Goal: Find specific page/section: Find specific page/section

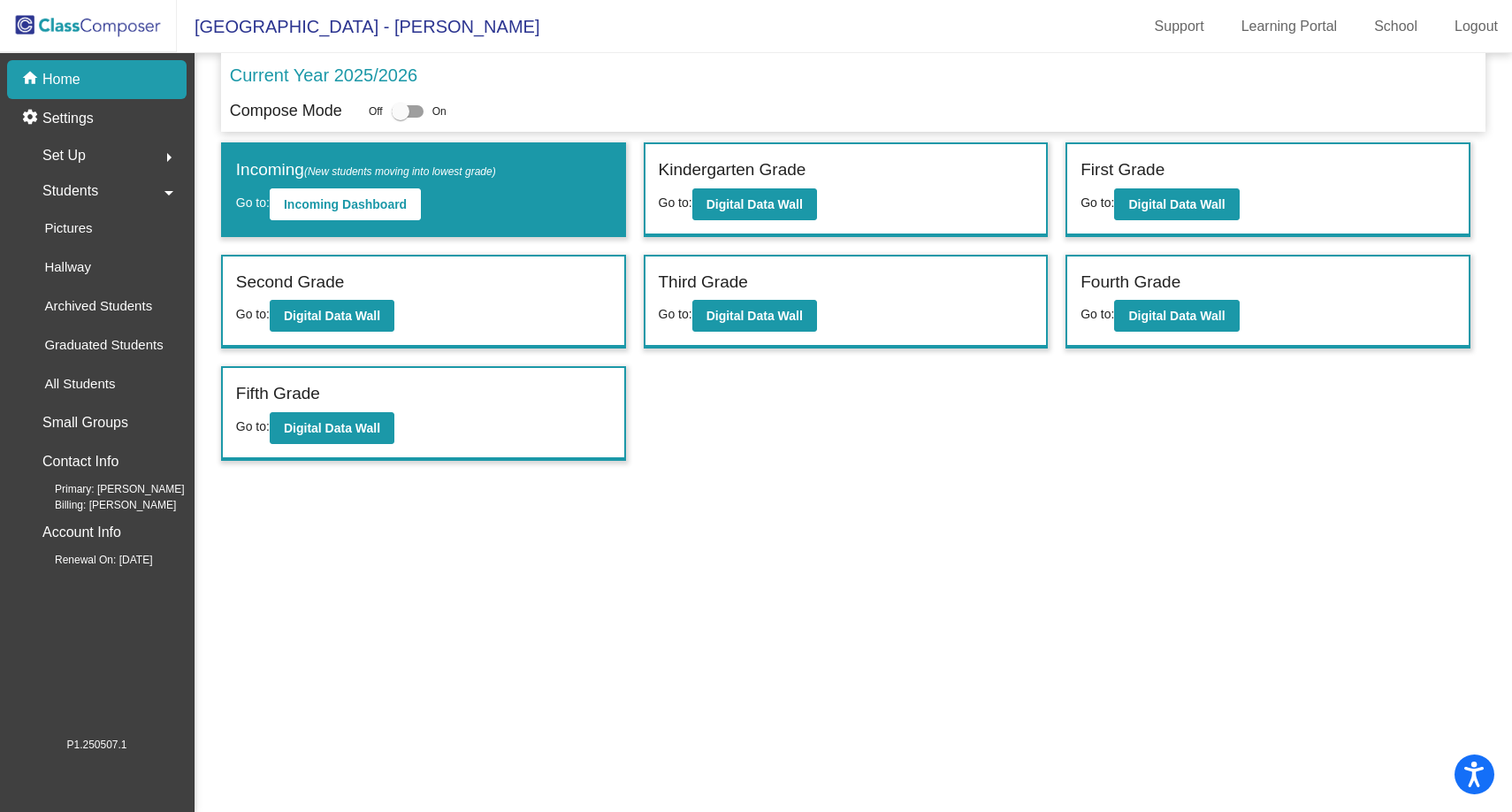
click at [79, 190] on span "Students" at bounding box center [70, 190] width 56 height 24
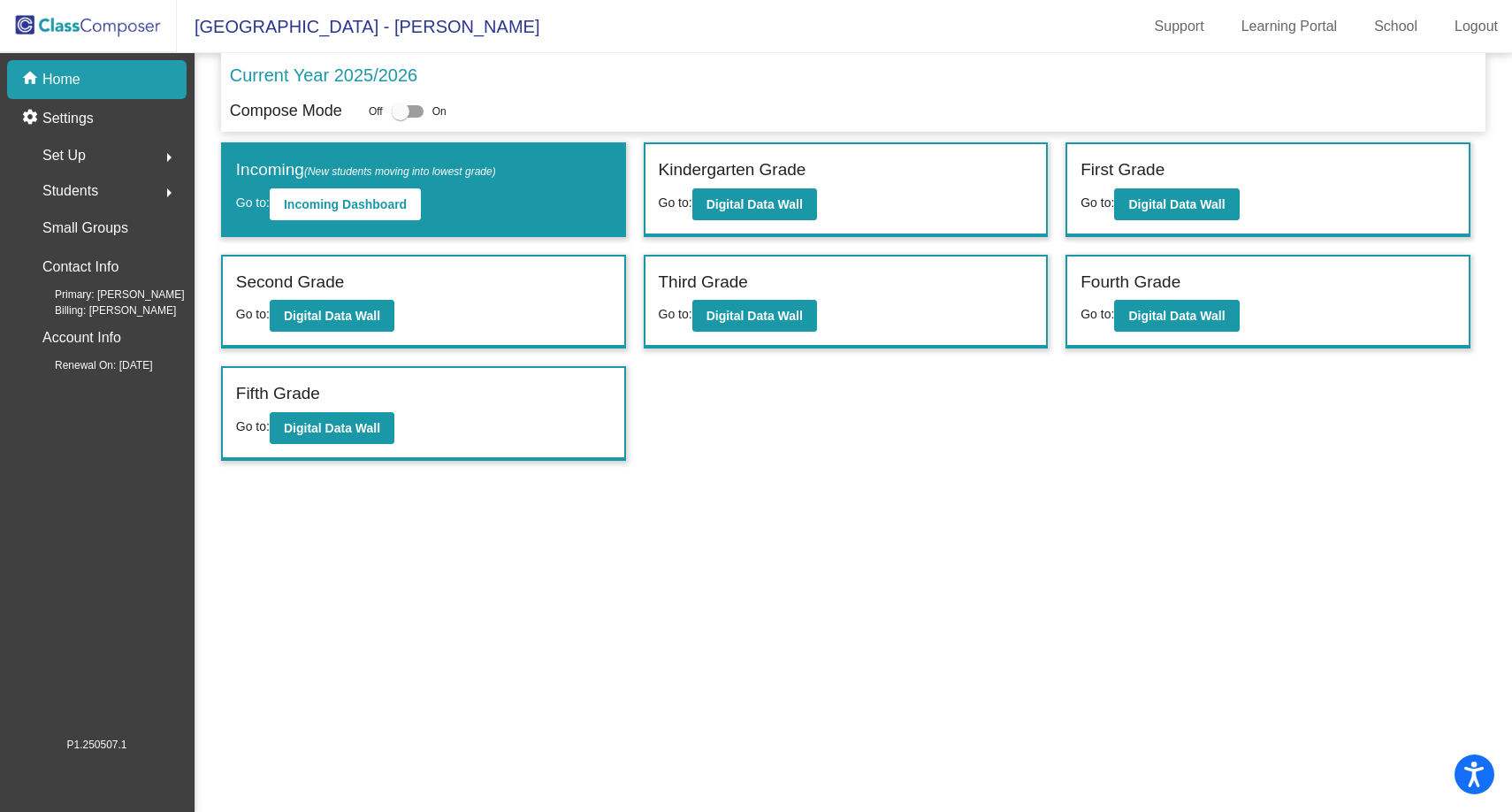
click at [102, 196] on div "Students arrow_right" at bounding box center [102, 190] width 169 height 35
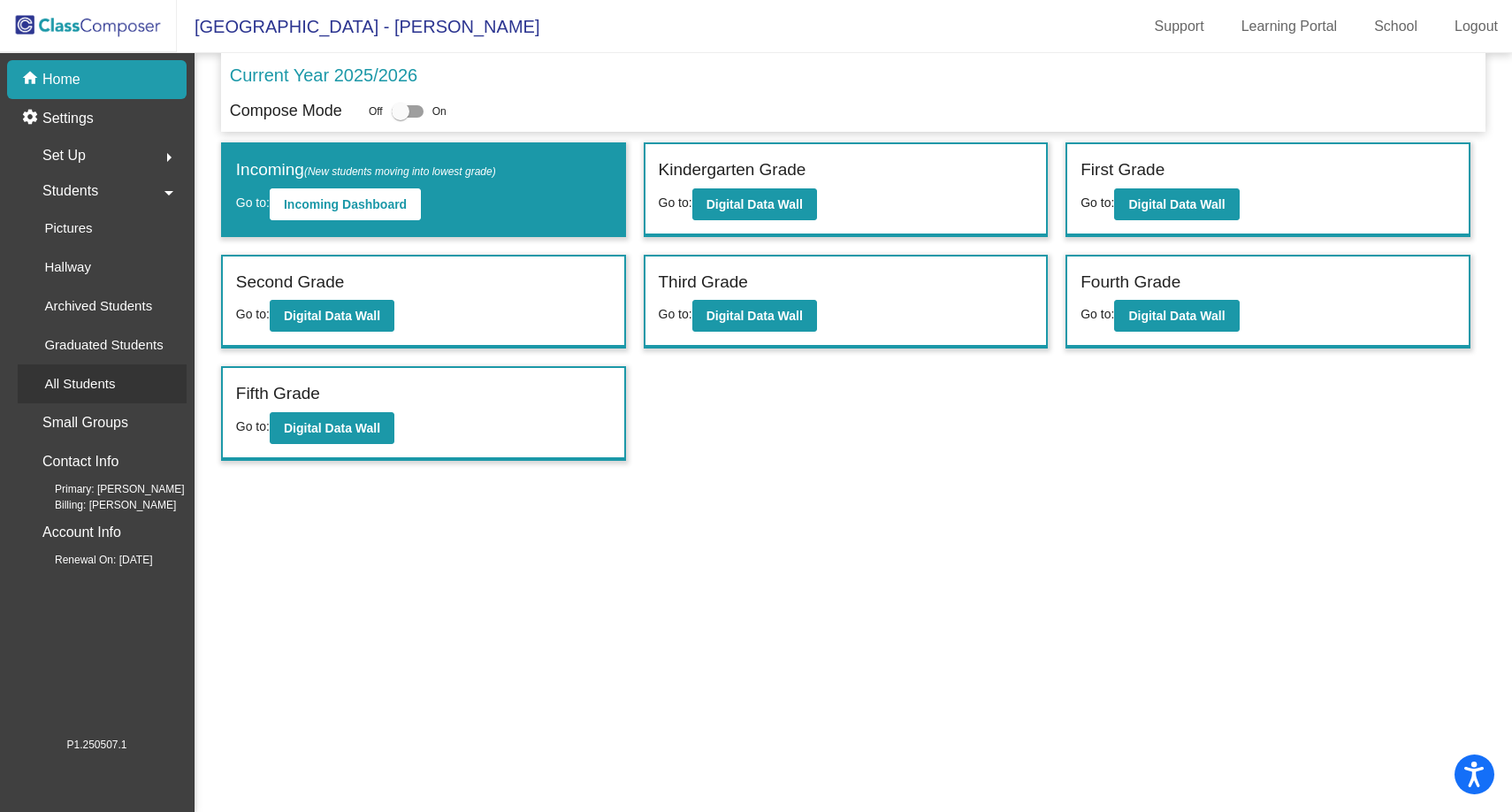
click at [102, 390] on p "All Students" at bounding box center [79, 384] width 70 height 22
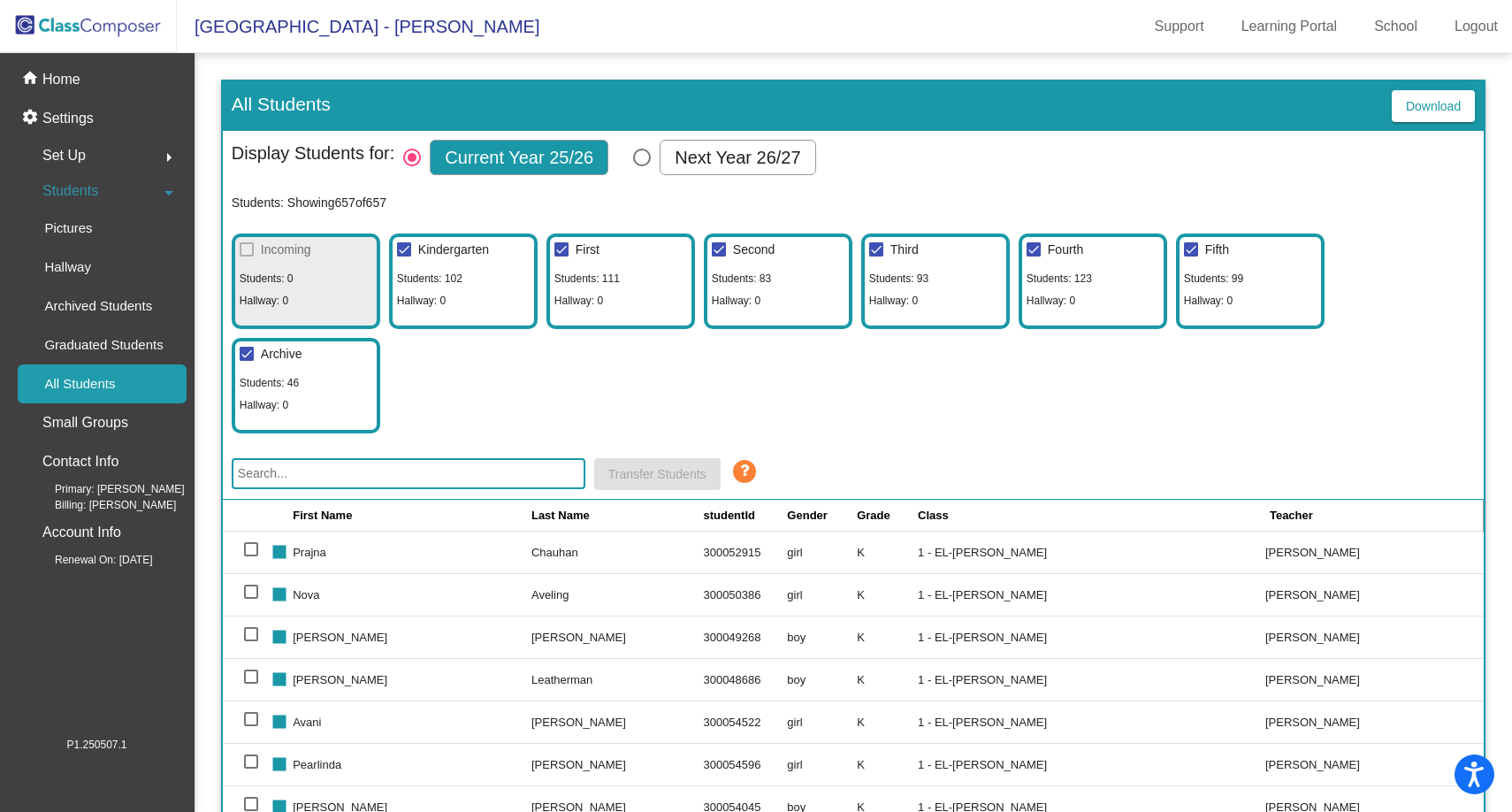
click at [380, 473] on input "text" at bounding box center [409, 474] width 354 height 31
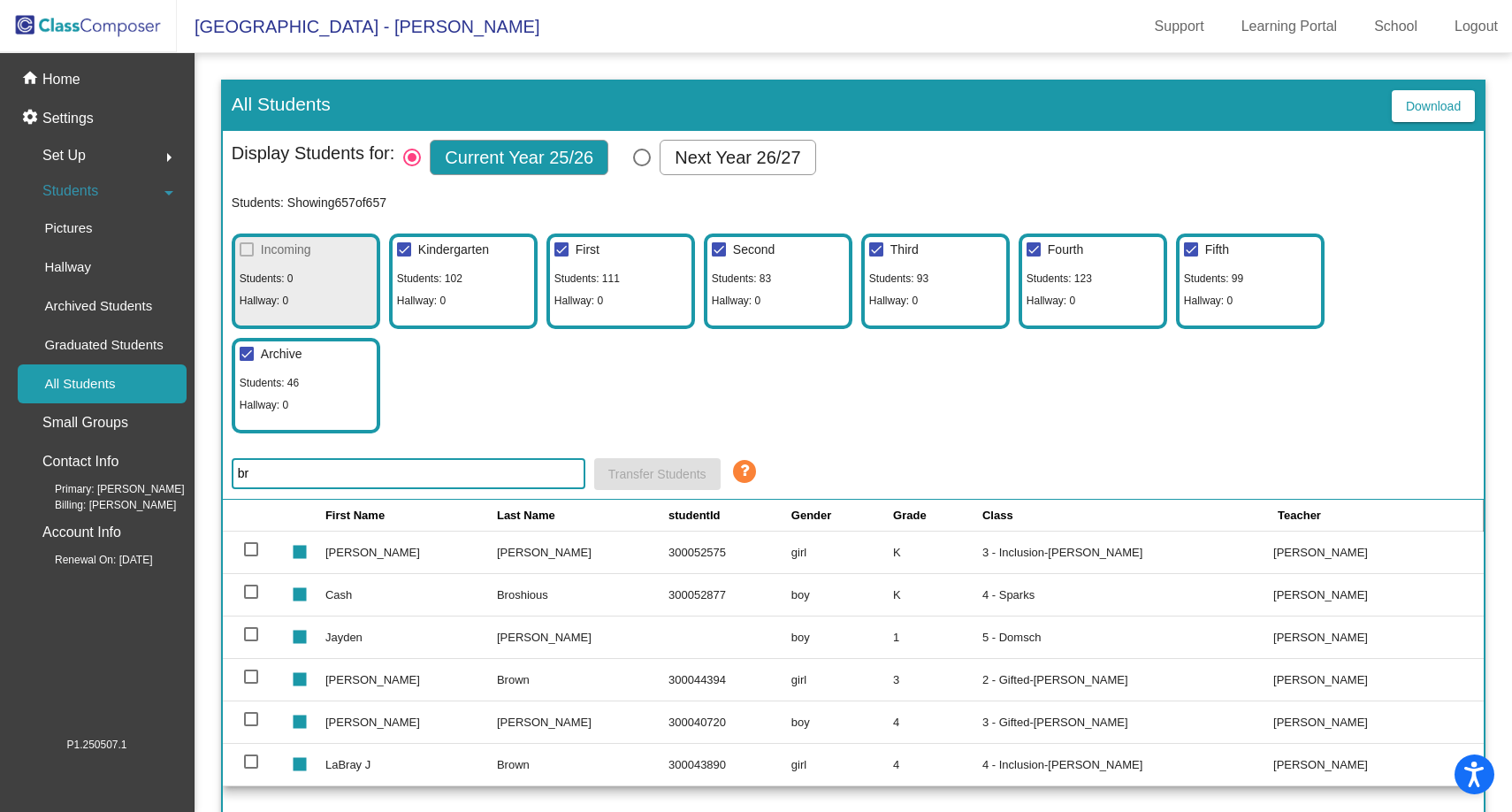
type input "b"
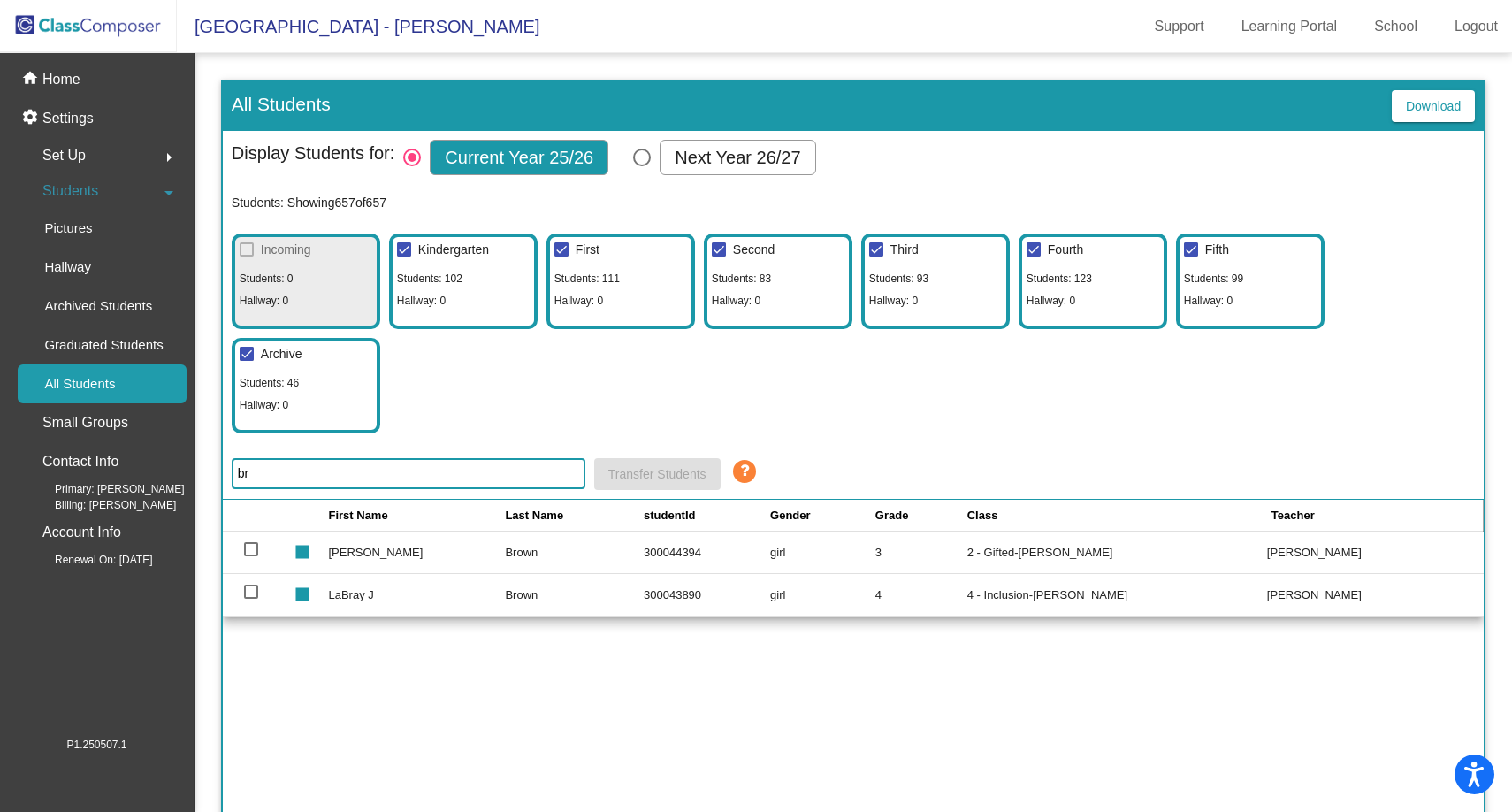
type input "b"
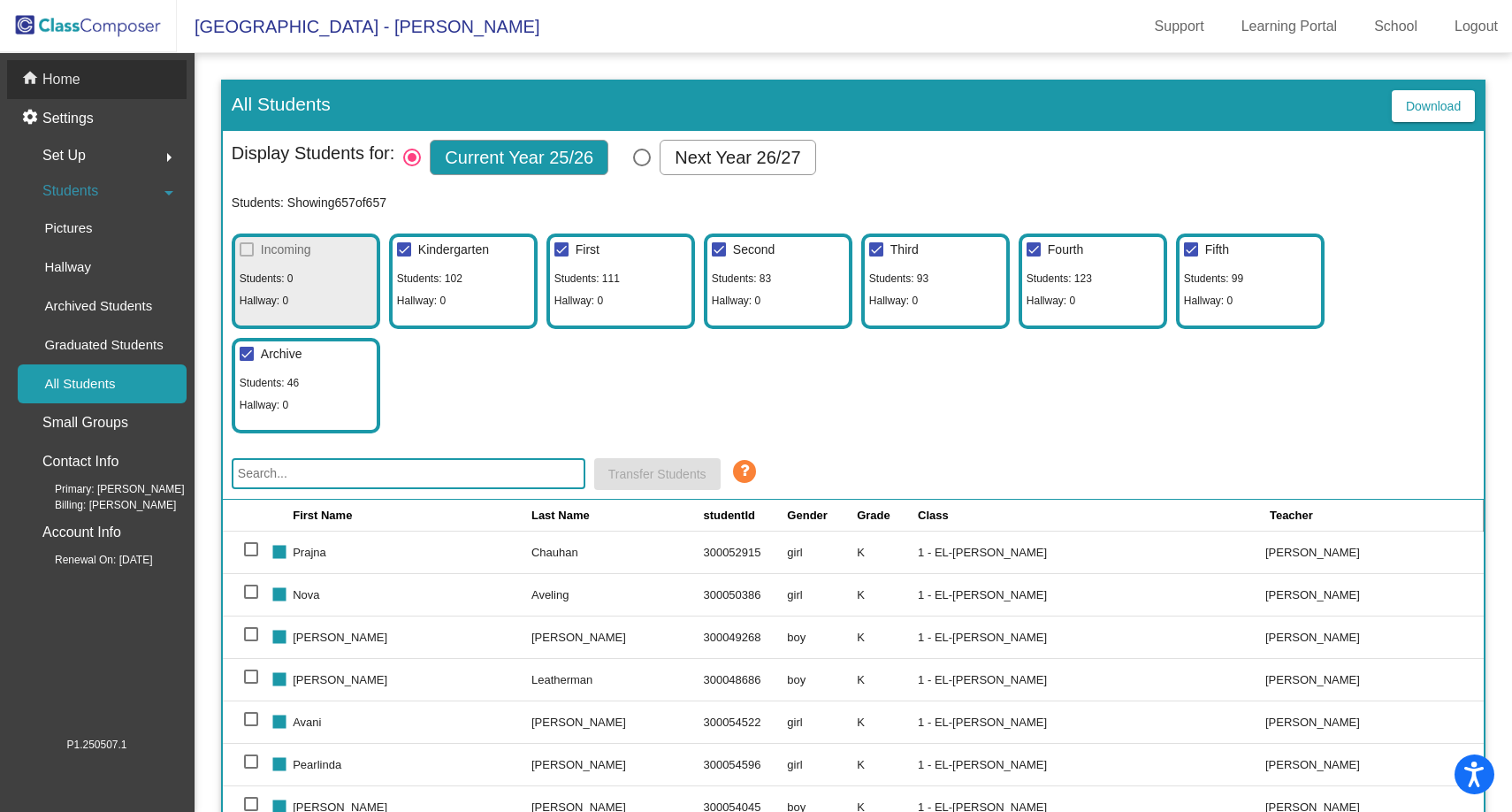
click at [85, 78] on div "home Home" at bounding box center [97, 79] width 180 height 39
